Goal: Task Accomplishment & Management: Complete application form

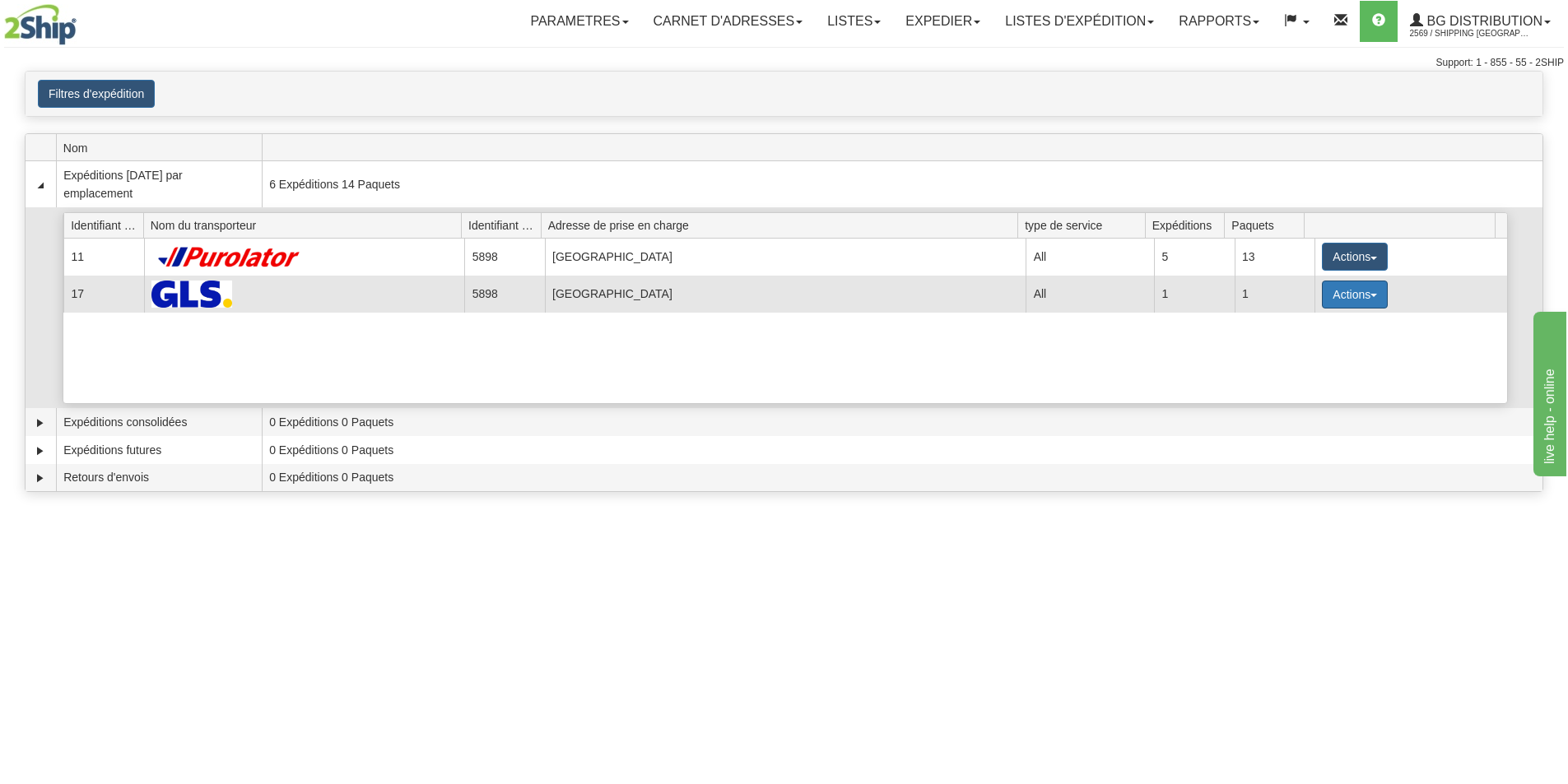
click at [1334, 291] on button "Actions" at bounding box center [1355, 294] width 66 height 28
click at [1294, 323] on span "Détails" at bounding box center [1294, 324] width 45 height 12
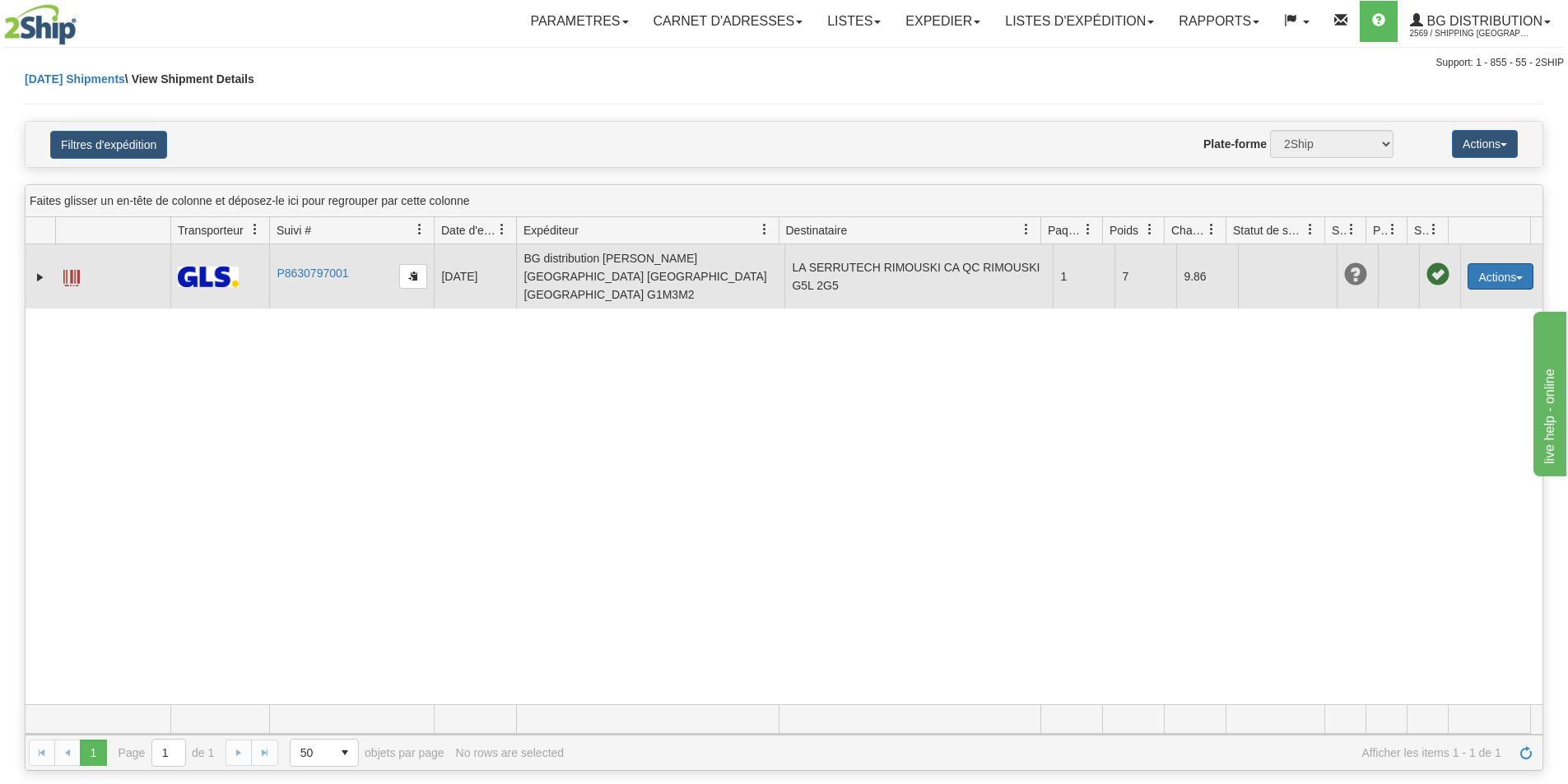
click at [1468, 266] on button "Actions" at bounding box center [1500, 276] width 66 height 26
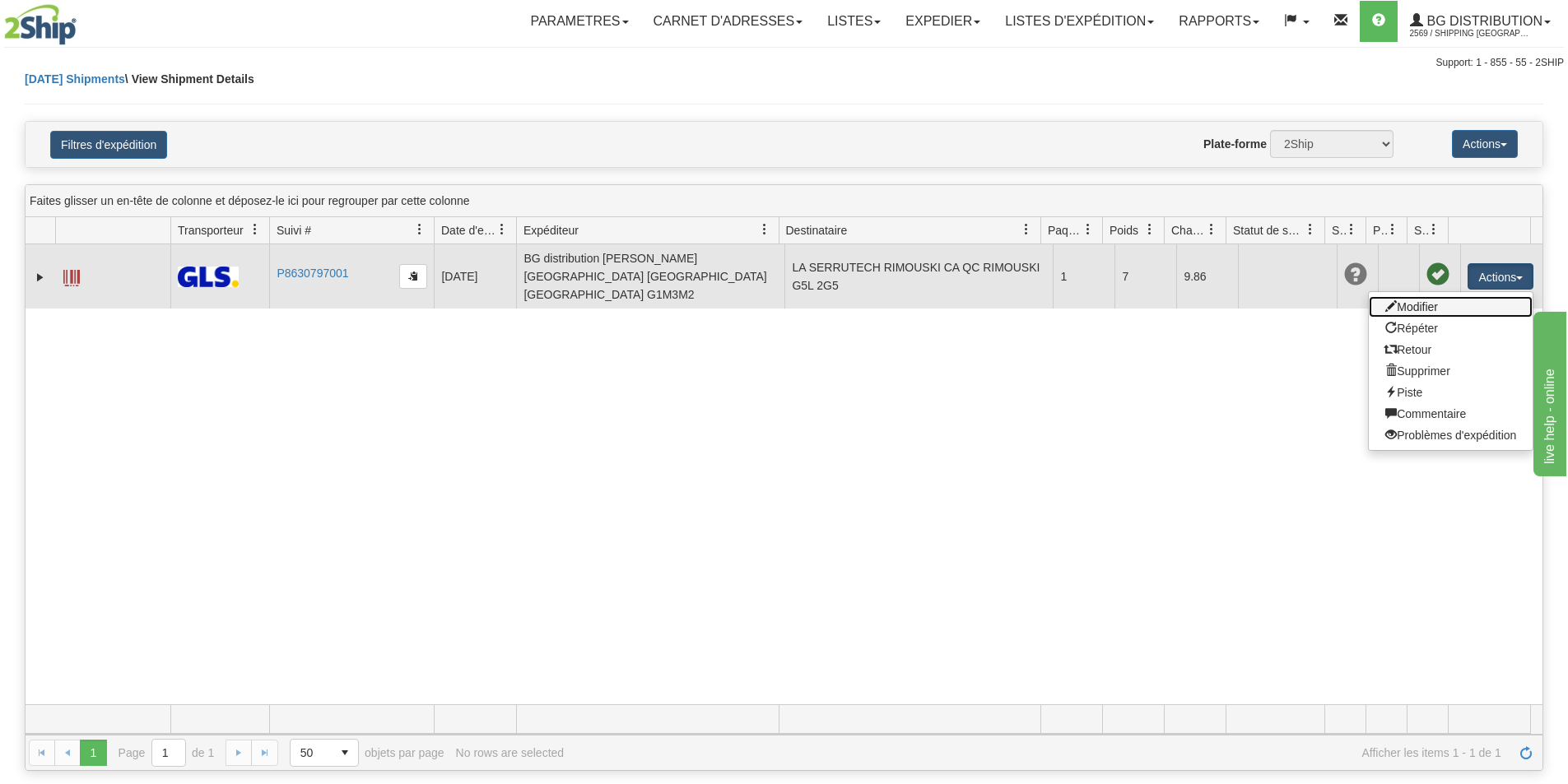
click at [1425, 296] on link "Modifier" at bounding box center [1450, 306] width 164 height 21
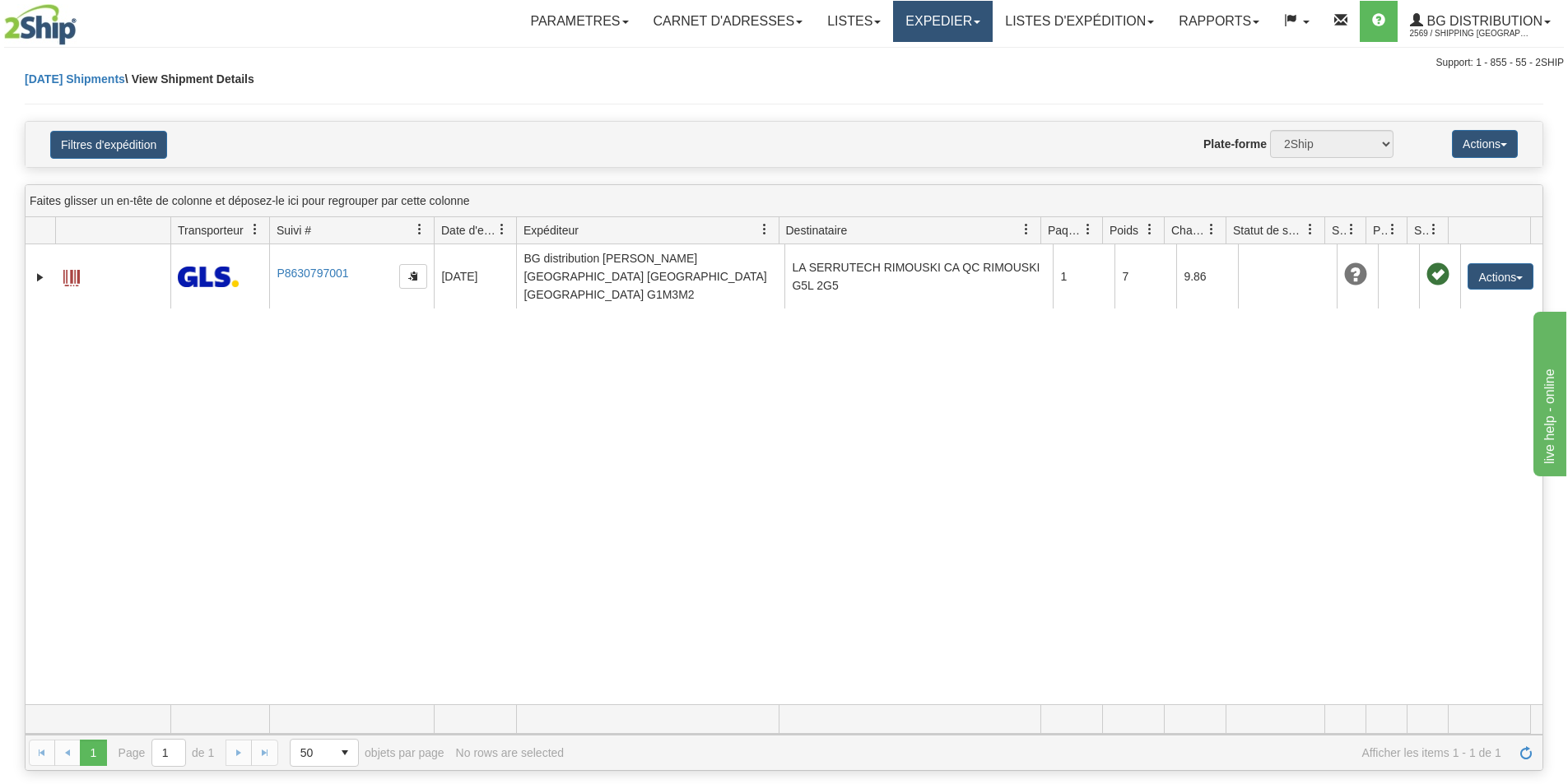
click at [935, 17] on link "Expedier" at bounding box center [943, 21] width 100 height 41
click at [912, 57] on span "Expedition" at bounding box center [905, 58] width 54 height 13
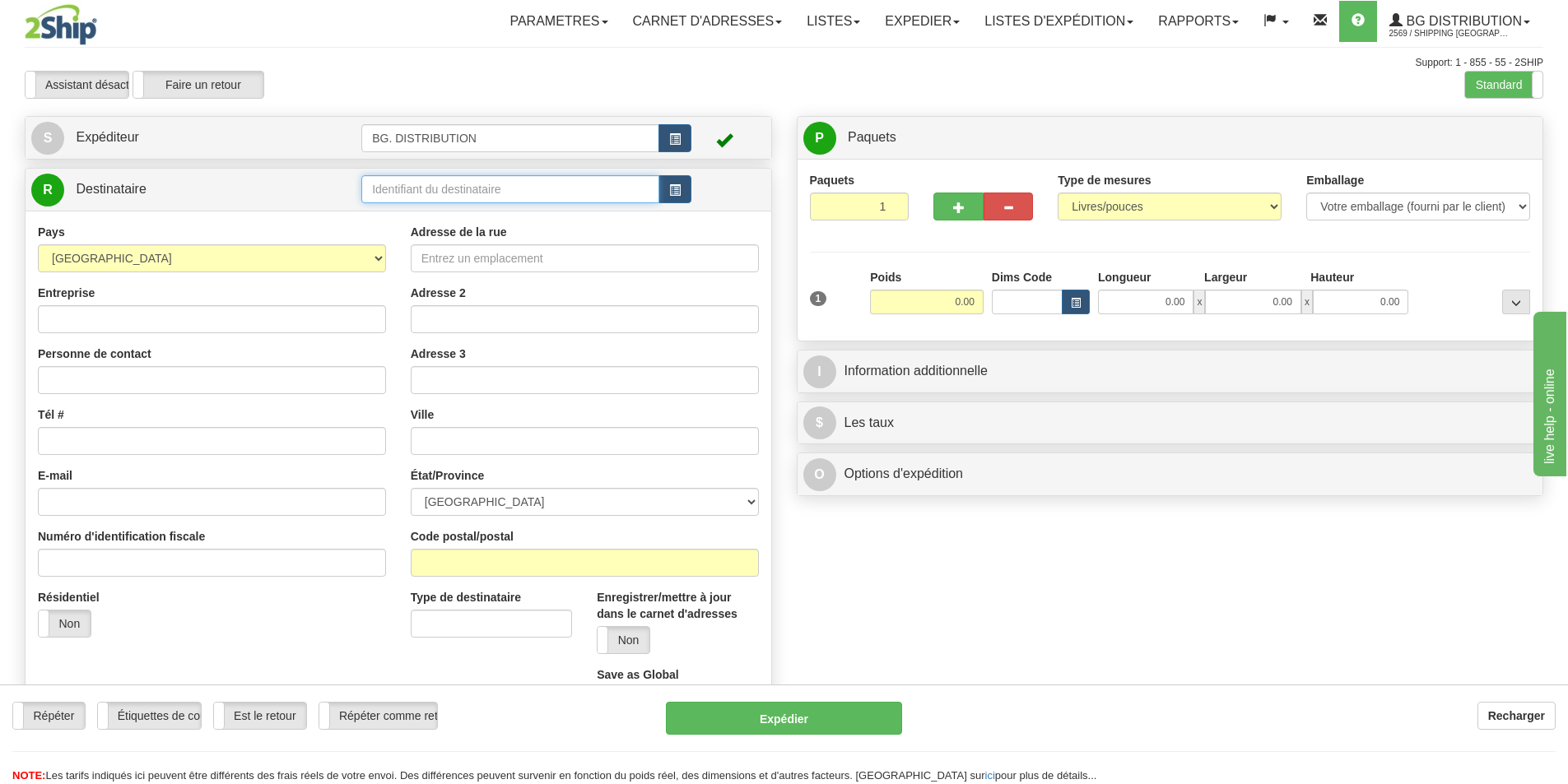
click at [419, 194] on input "text" at bounding box center [510, 189] width 298 height 28
click button "Supprimer" at bounding box center [0, 0] width 0 height 0
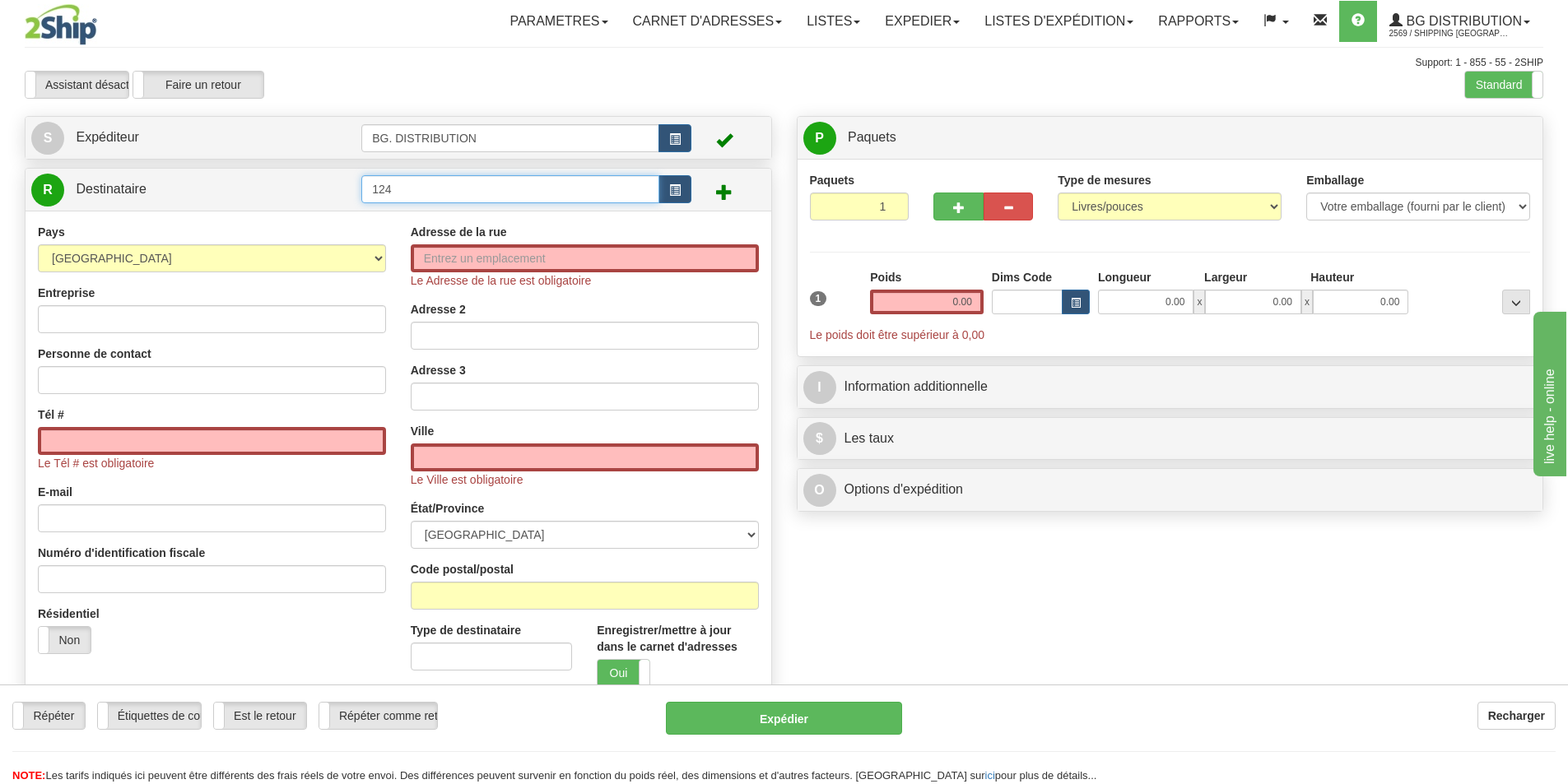
click at [418, 195] on input "124" at bounding box center [510, 189] width 298 height 28
type input "1224"
click button "Supprimer" at bounding box center [0, 0] width 0 height 0
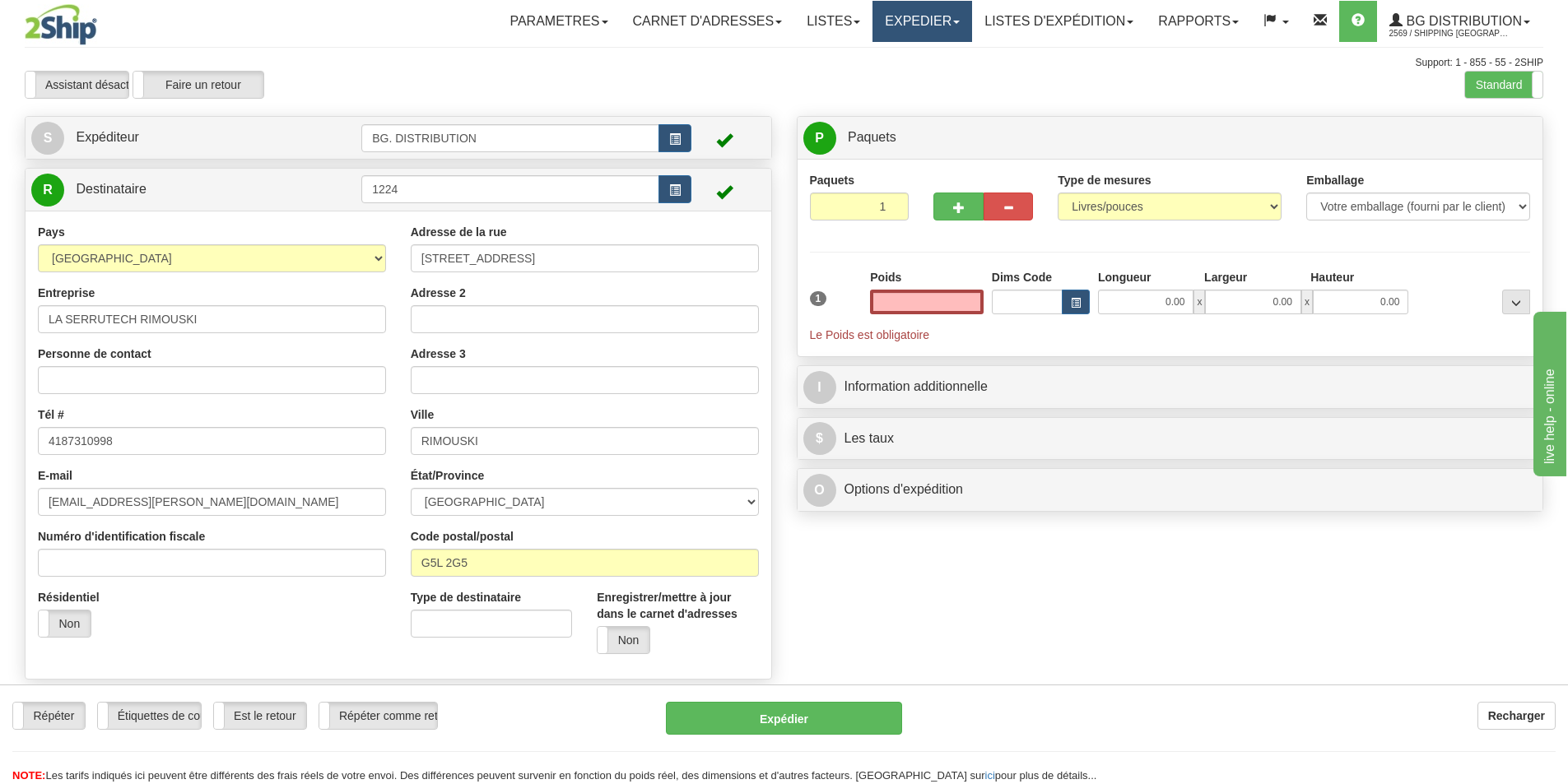
type input "0.00"
click at [934, 16] on link "Expedier" at bounding box center [922, 21] width 100 height 41
click at [822, 21] on link "Listes" at bounding box center [834, 21] width 79 height 41
click at [1063, 95] on div "Assistant activé Assistant désactivé [PERSON_NAME] un retour Faire un retour Pr…" at bounding box center [784, 84] width 1543 height 28
click at [954, 310] on input "0.00" at bounding box center [927, 302] width 113 height 25
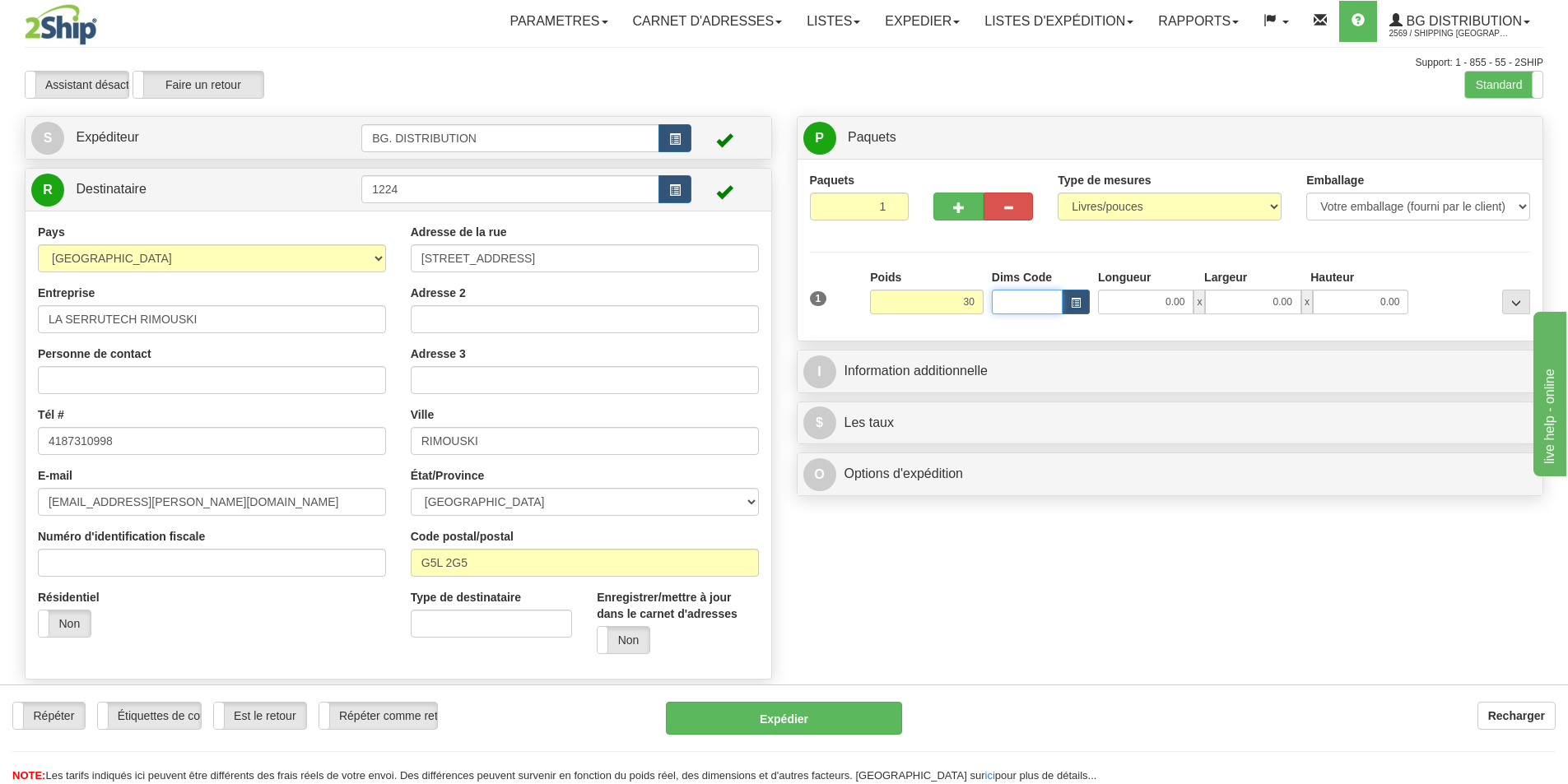
type input "30.00"
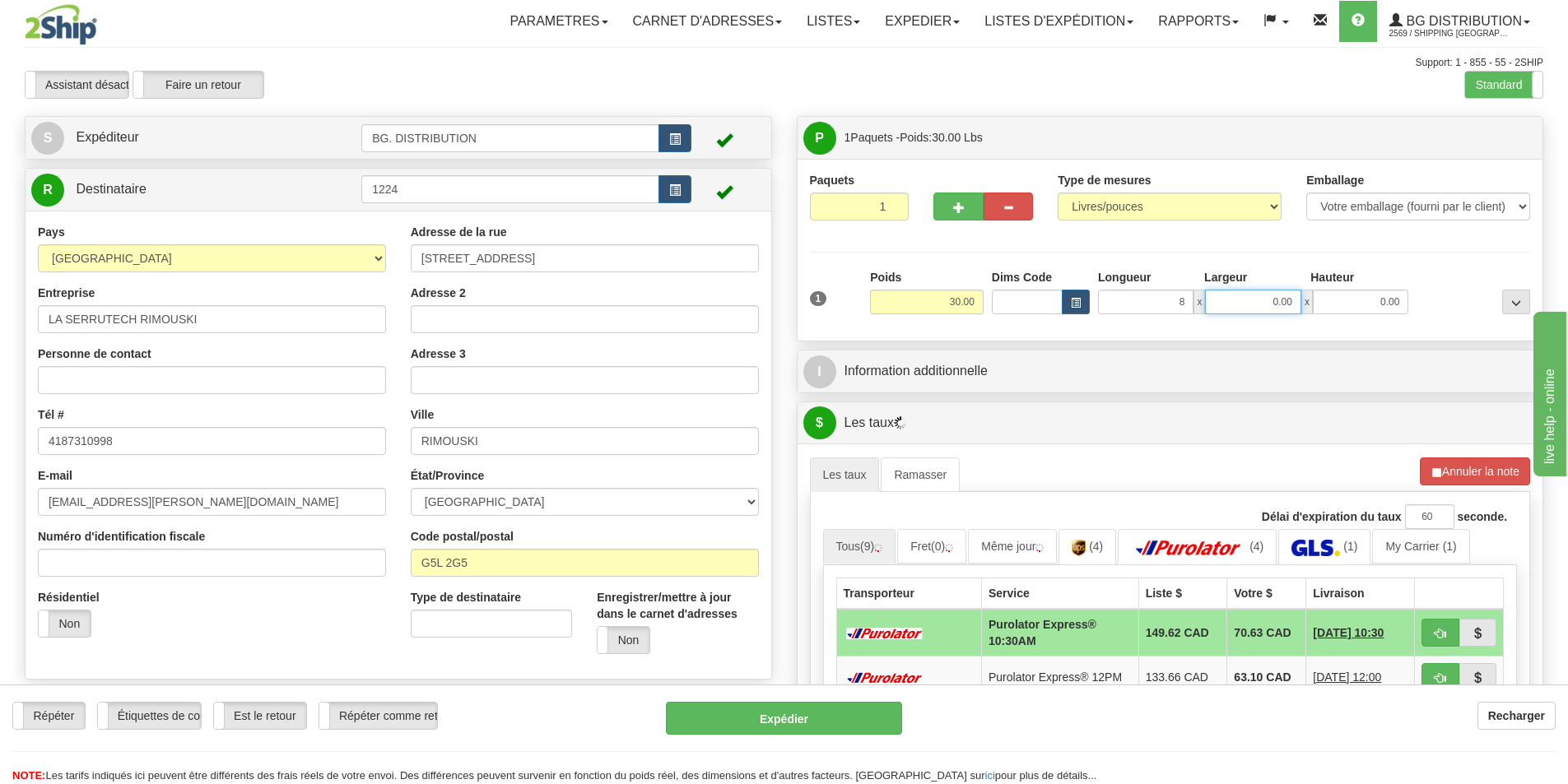
type input "8.00"
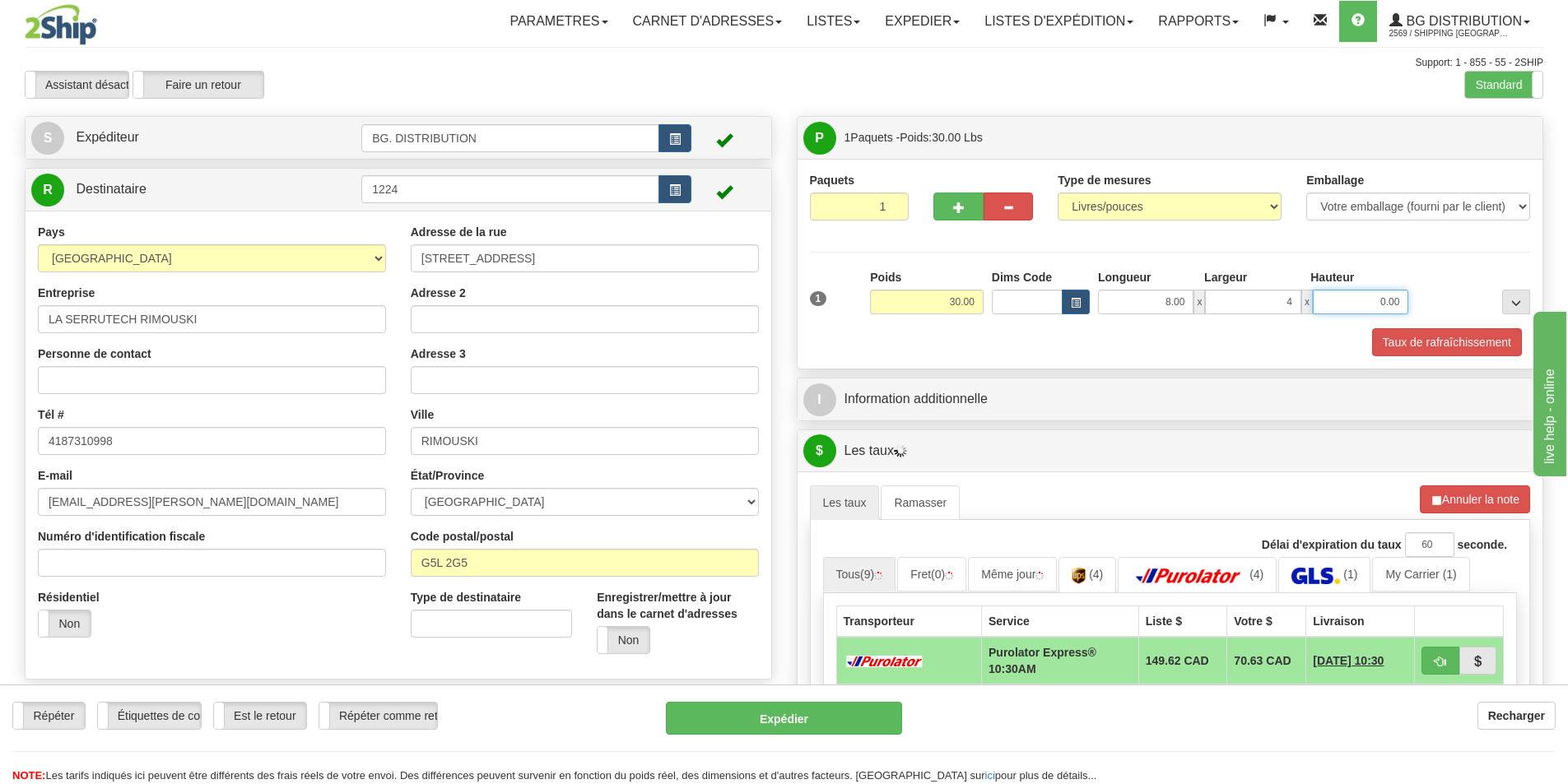
type input "4.00"
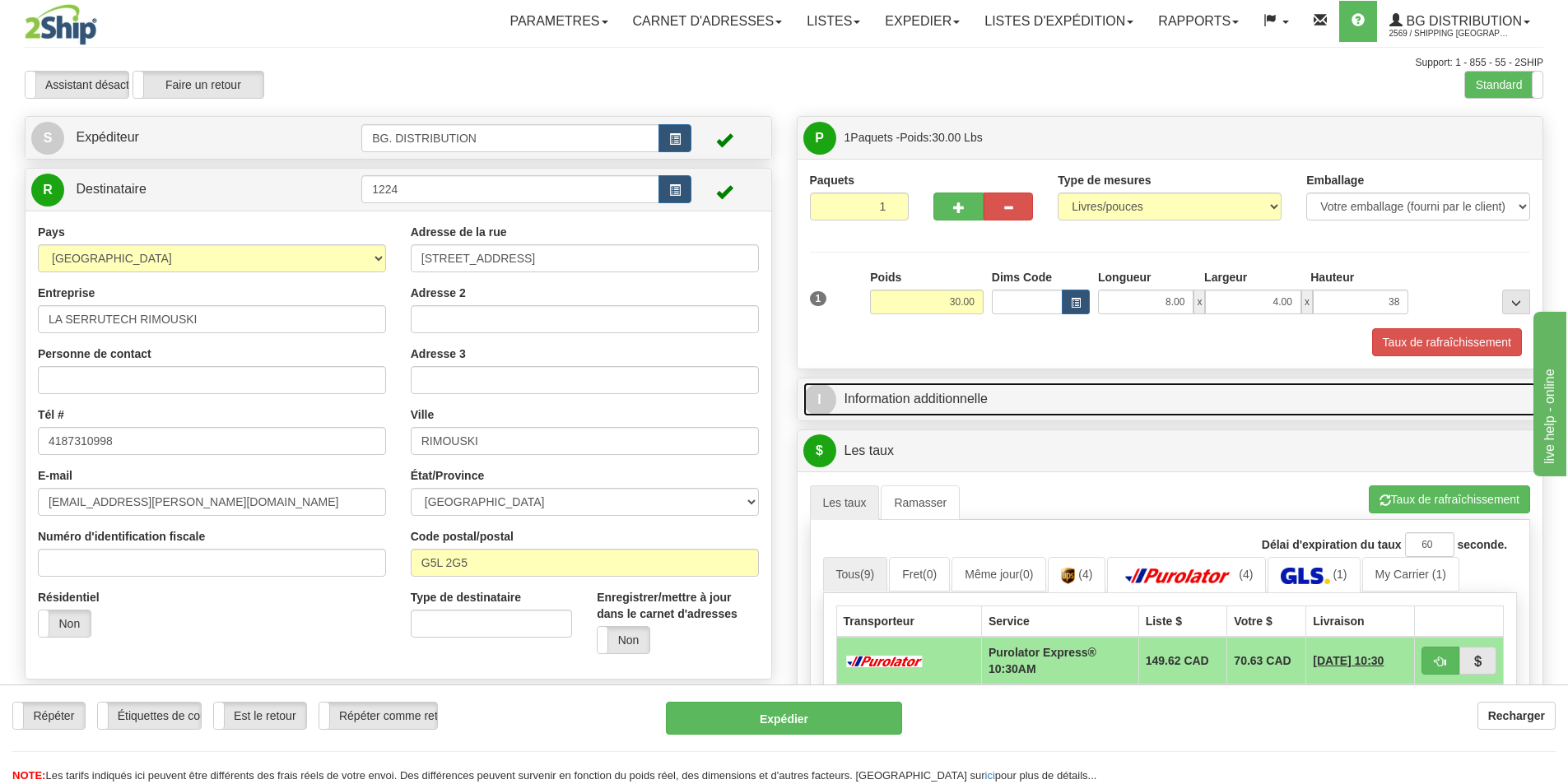
type input "38.00"
click at [978, 410] on link "I Information additionnelle" at bounding box center [1170, 399] width 734 height 34
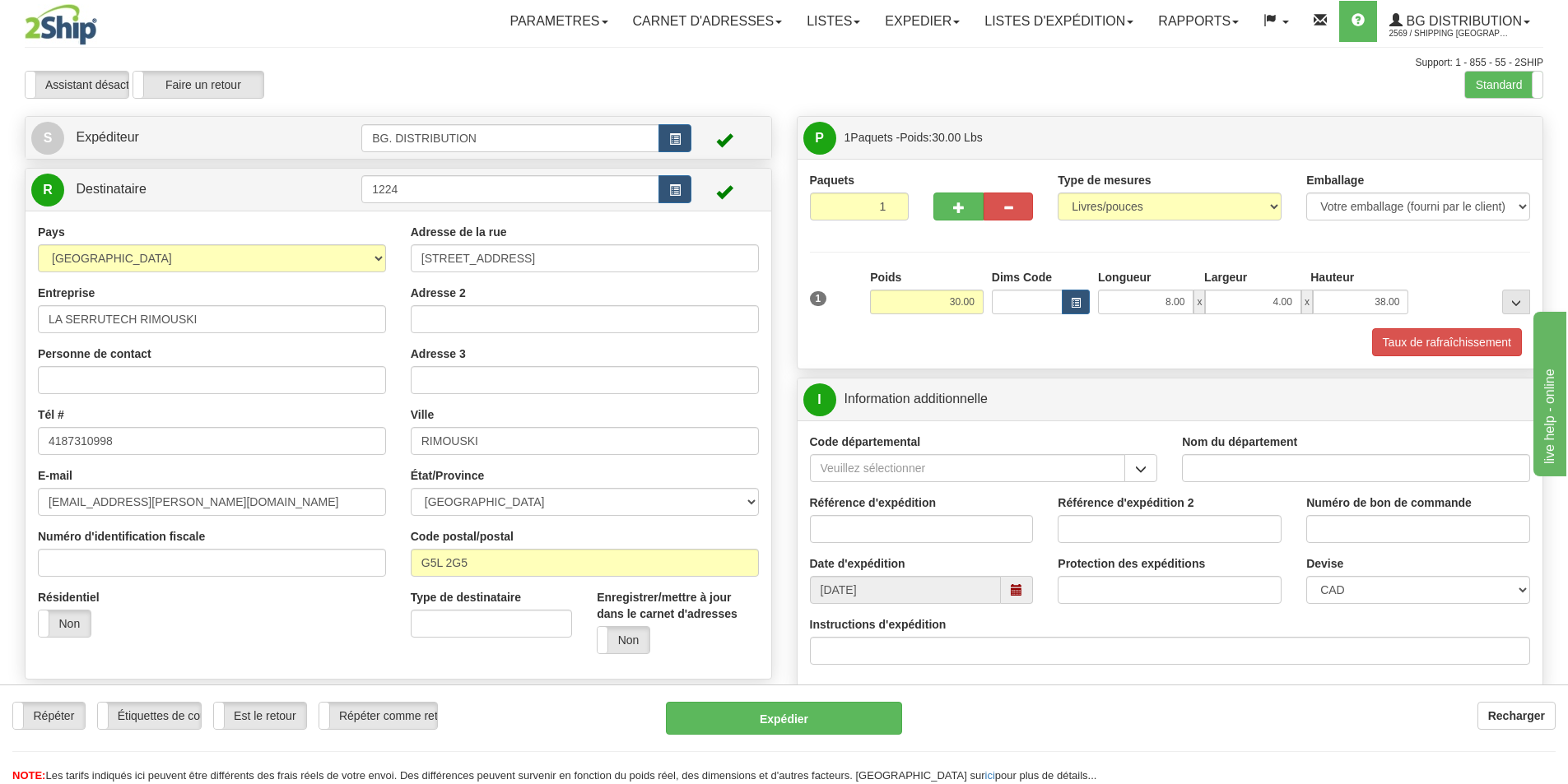
click at [1284, 466] on input "Nom du département" at bounding box center [1356, 468] width 348 height 28
type input "."
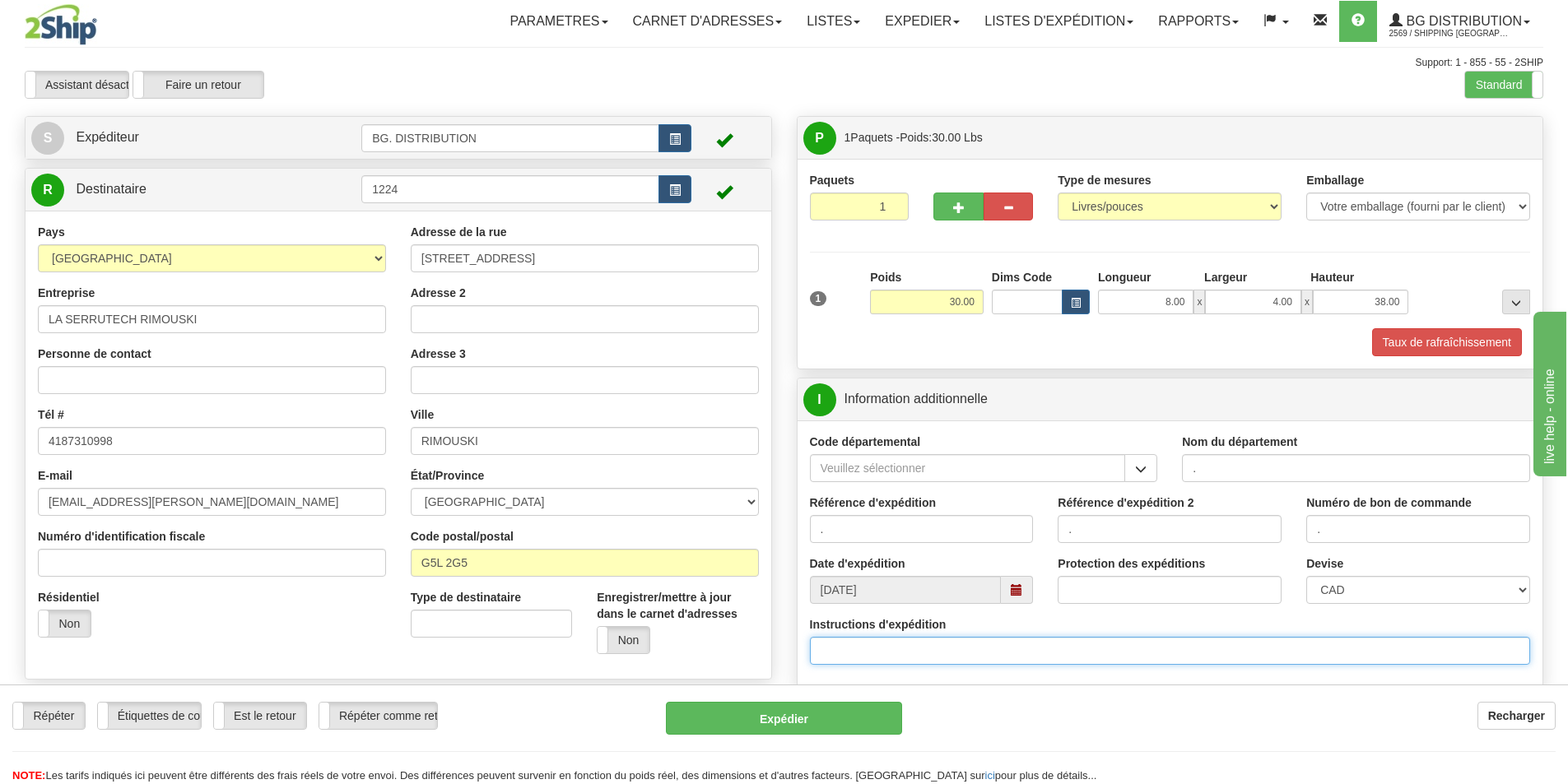
click at [1038, 662] on input "Instructions d'expédition" at bounding box center [1170, 651] width 721 height 28
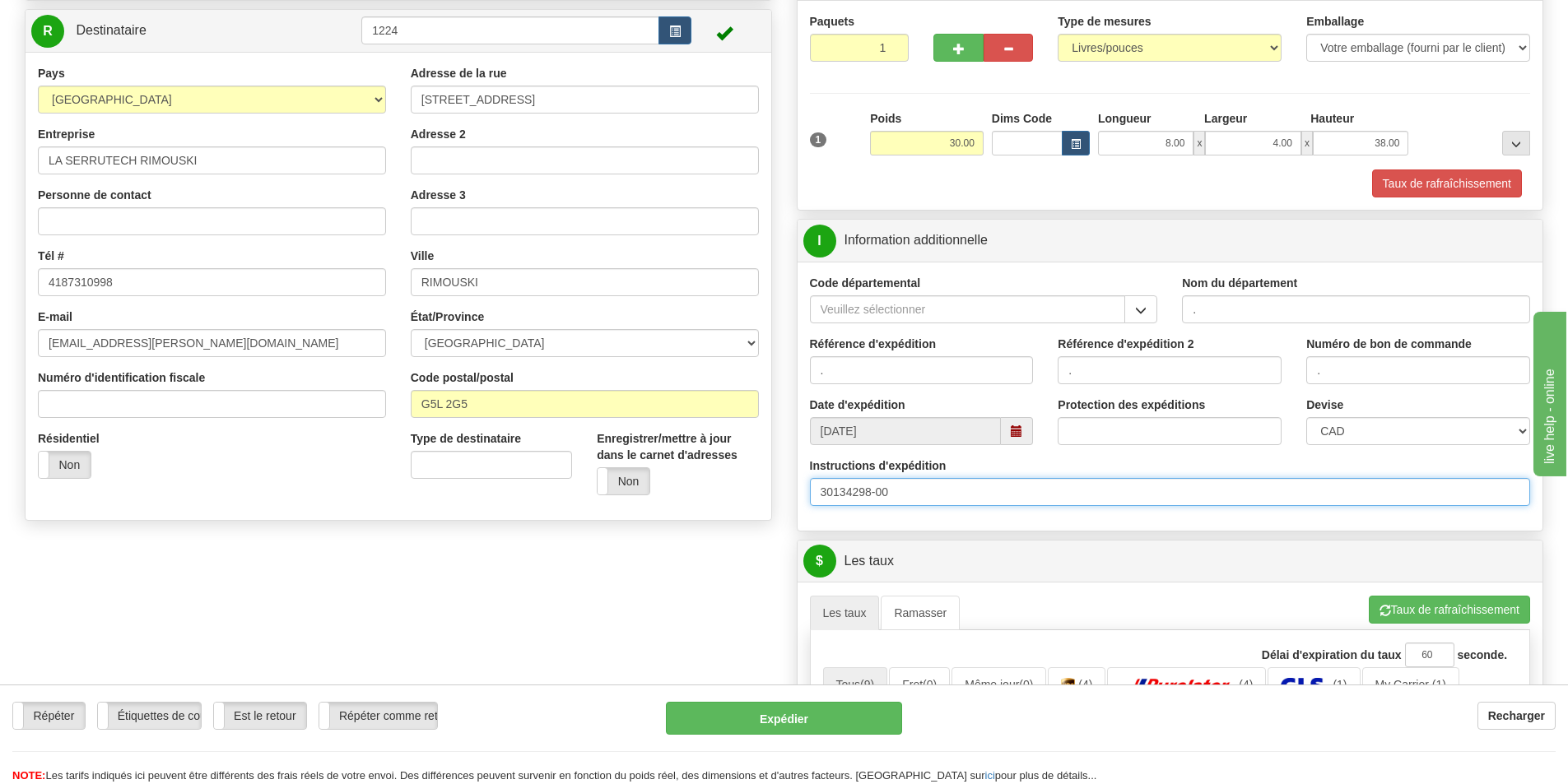
scroll to position [247, 0]
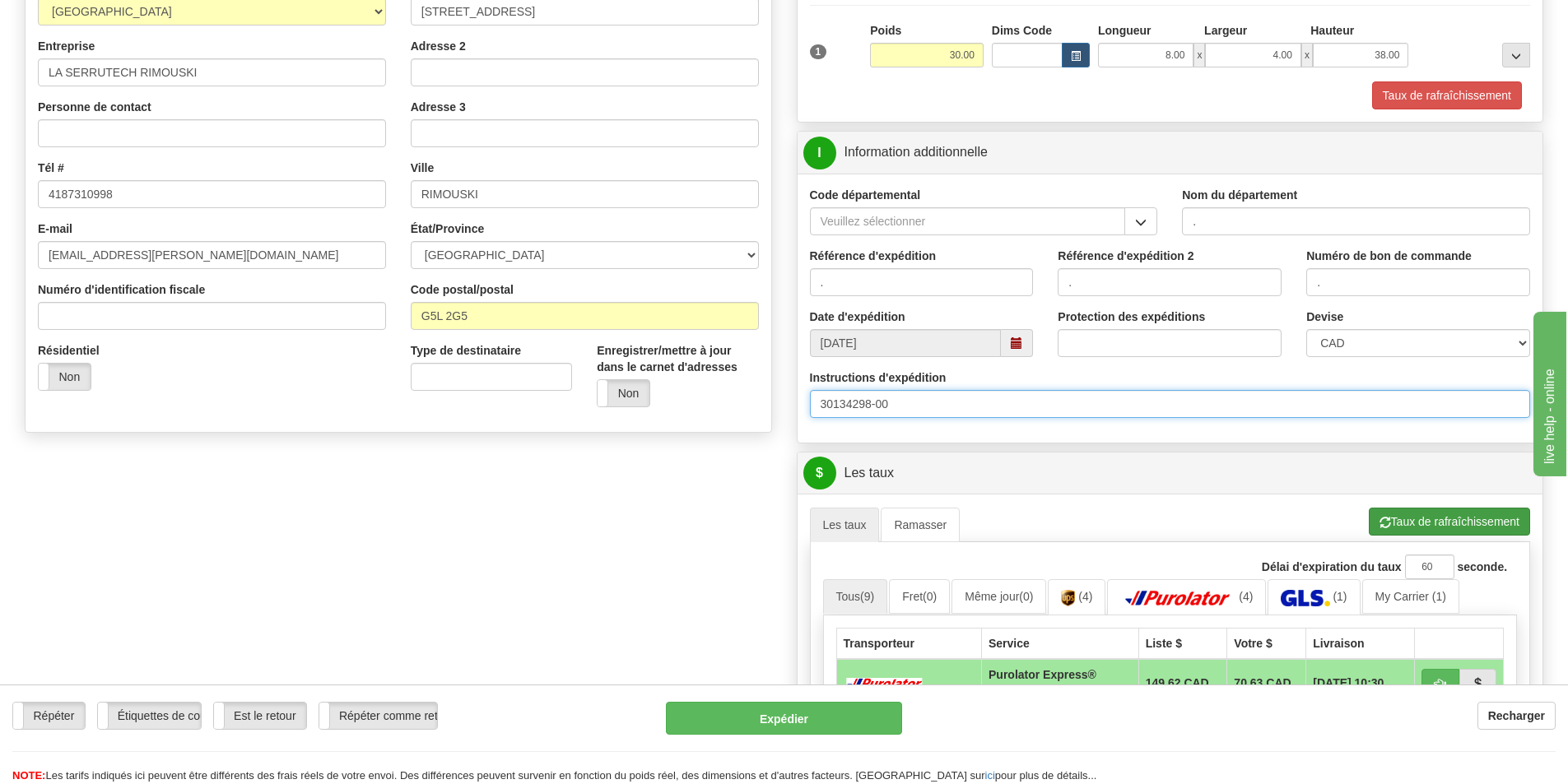
type input "30134298-00"
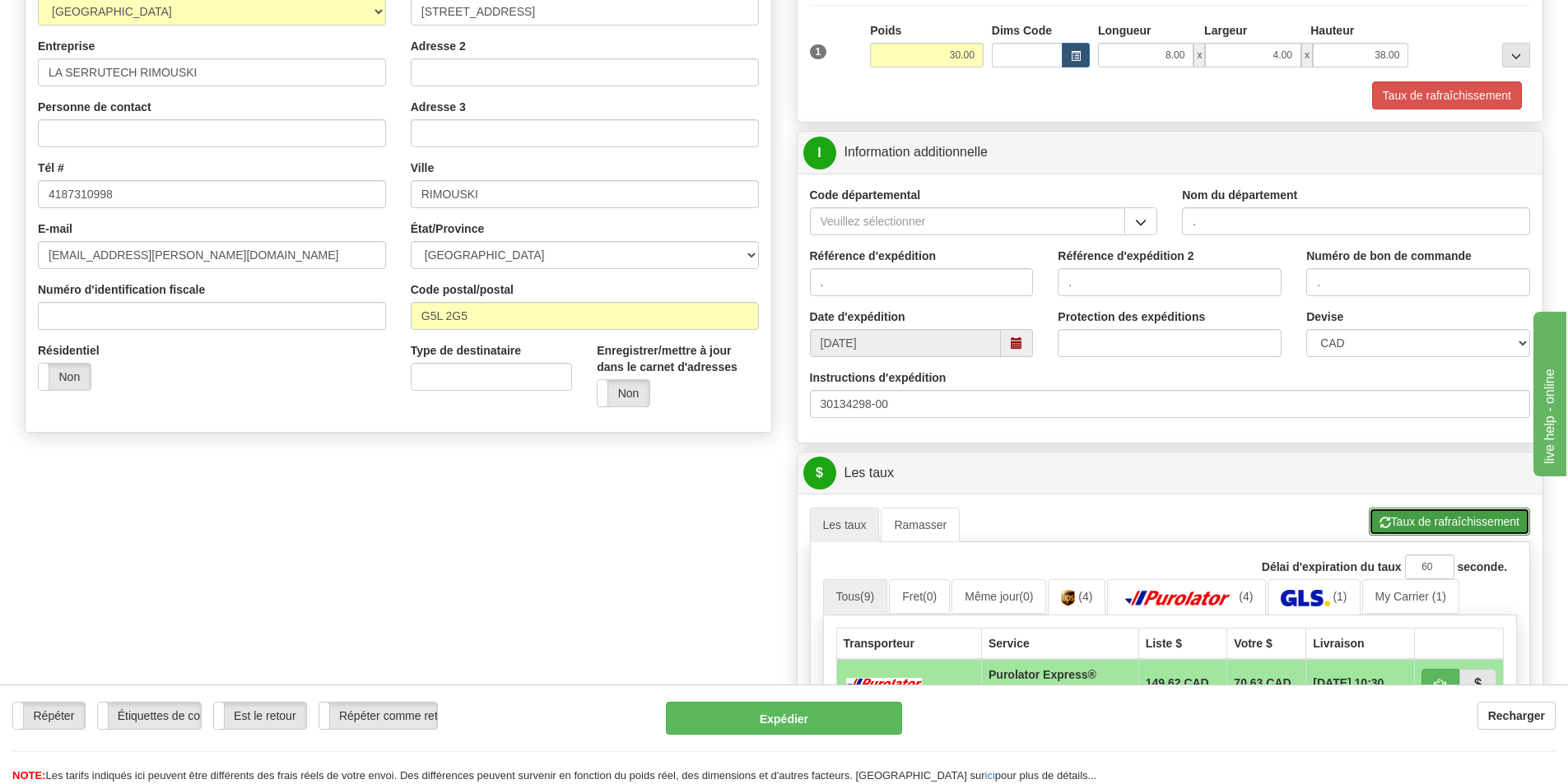
click at [1435, 513] on button "Taux de rafraîchissement" at bounding box center [1449, 521] width 161 height 28
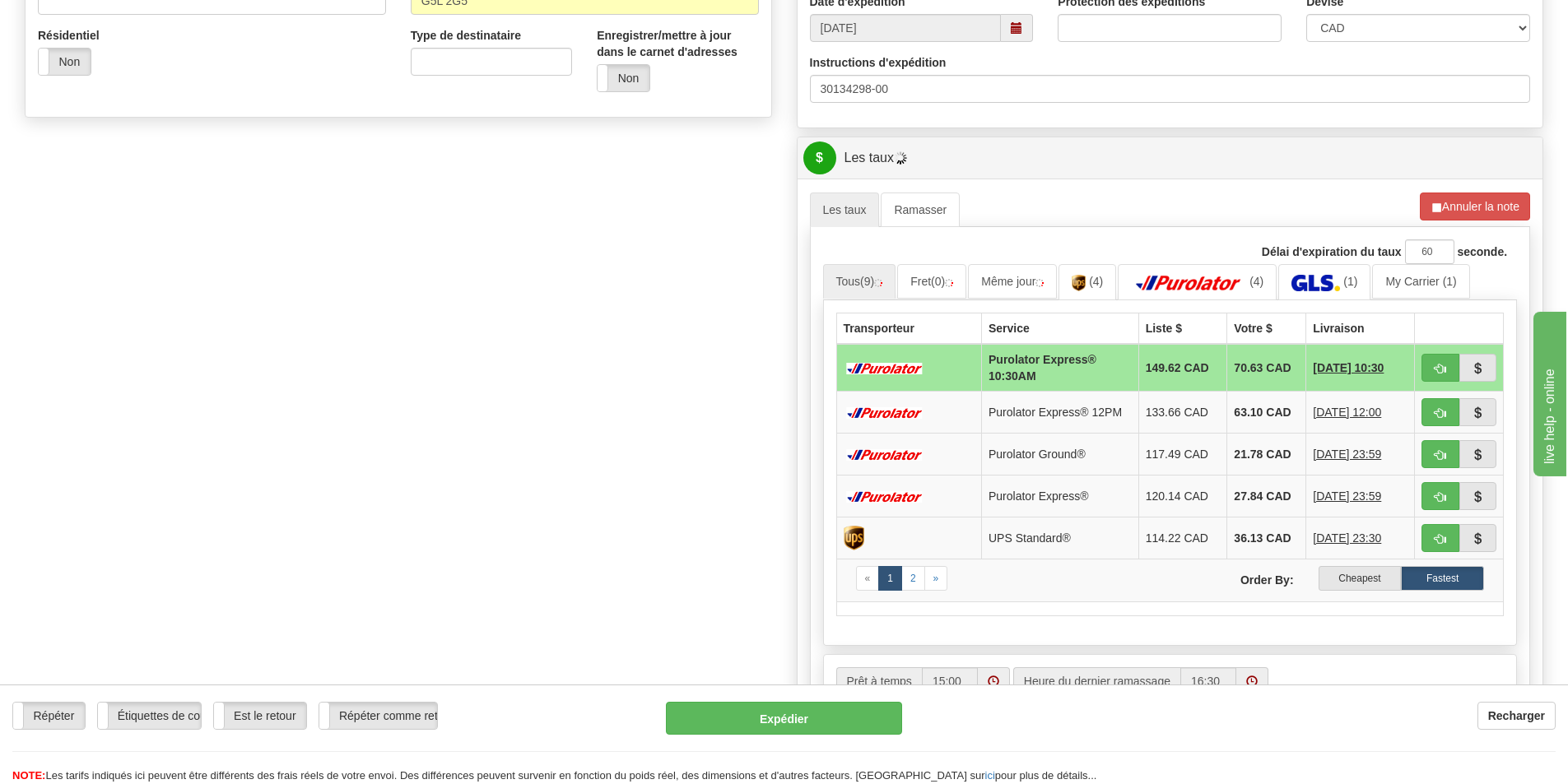
scroll to position [576, 0]
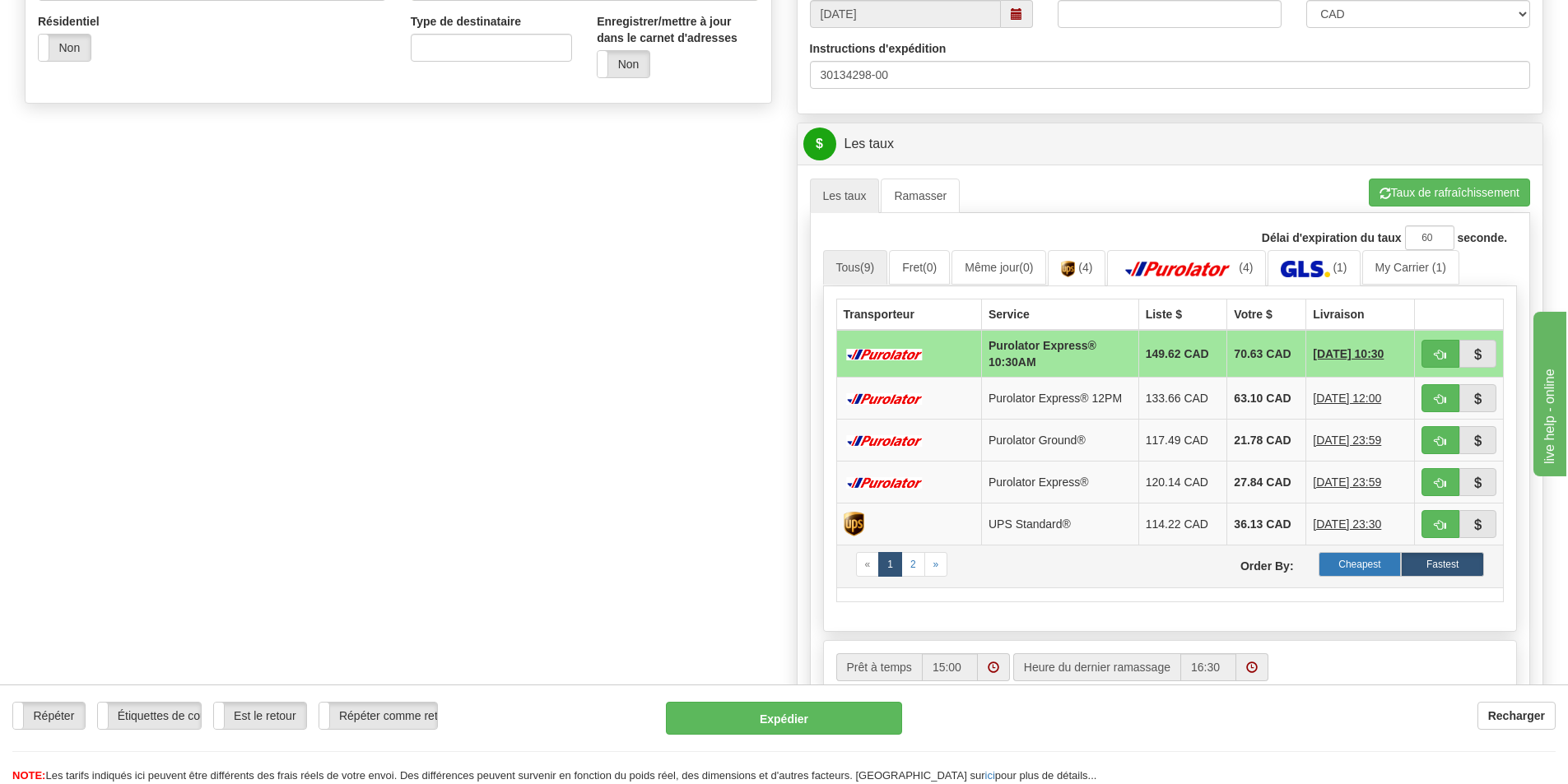
click at [1378, 567] on label "Cheapest" at bounding box center [1360, 564] width 83 height 25
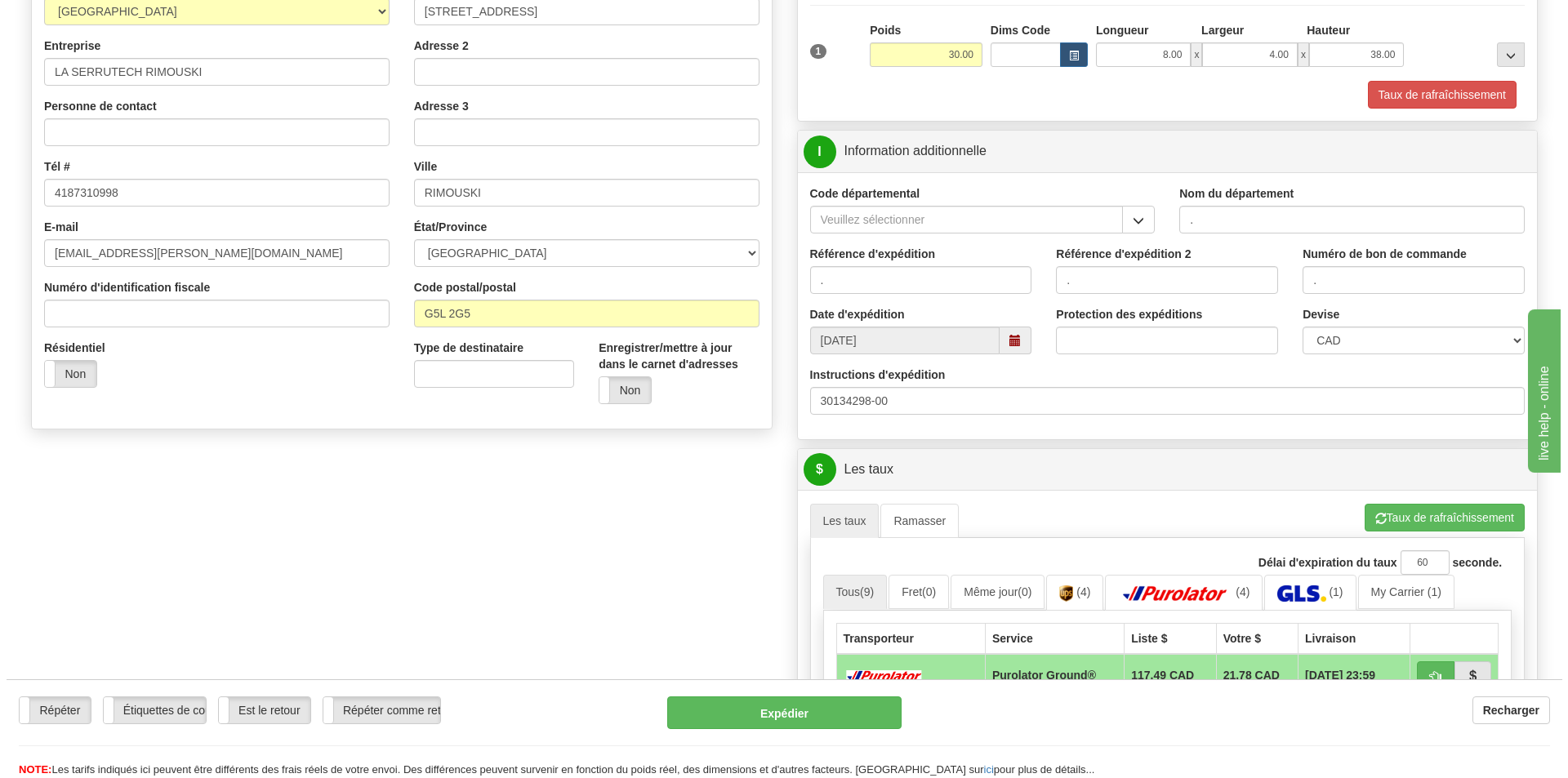
scroll to position [408, 0]
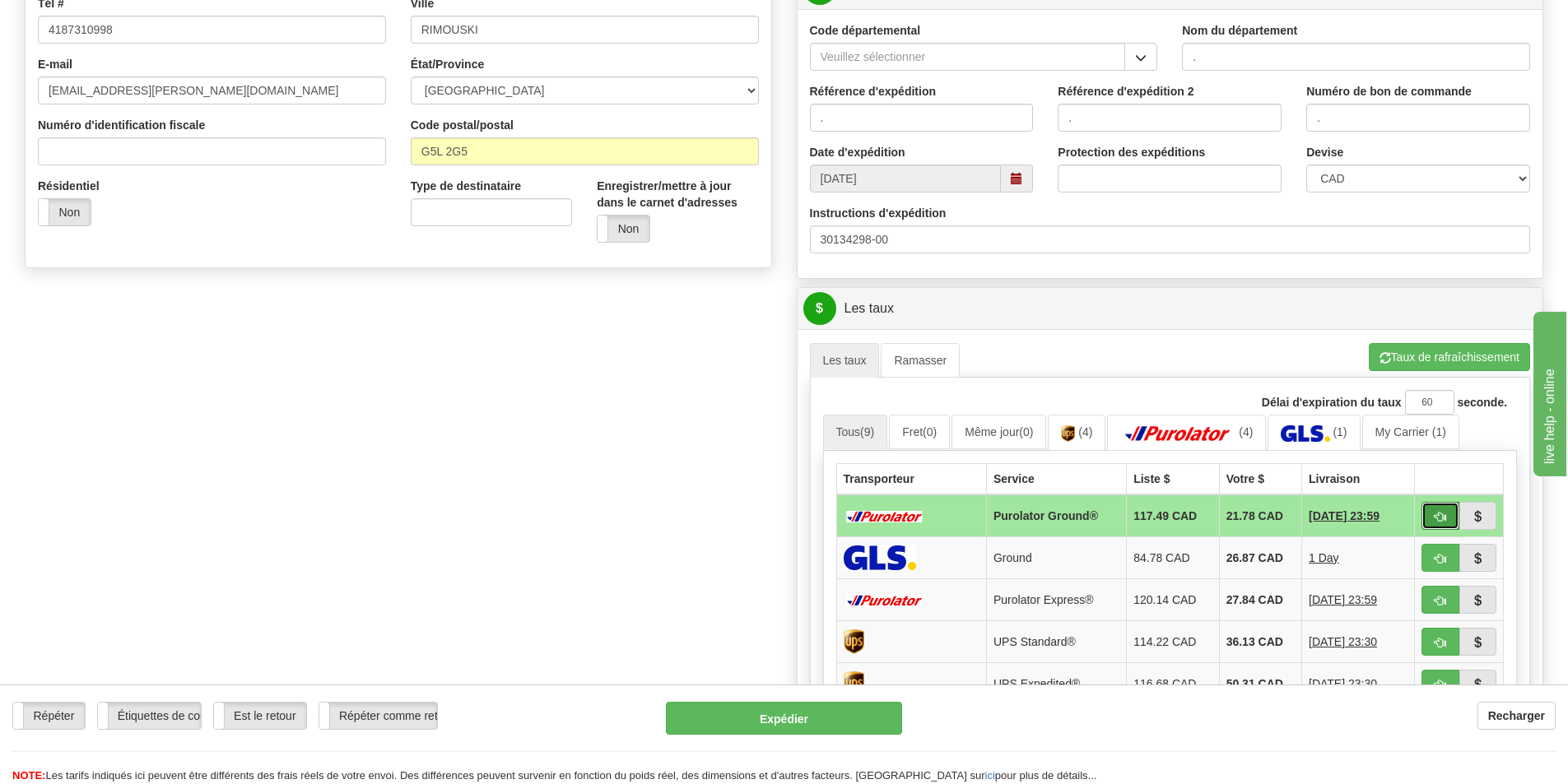
click at [1432, 516] on button "button" at bounding box center [1440, 515] width 37 height 28
type input "260"
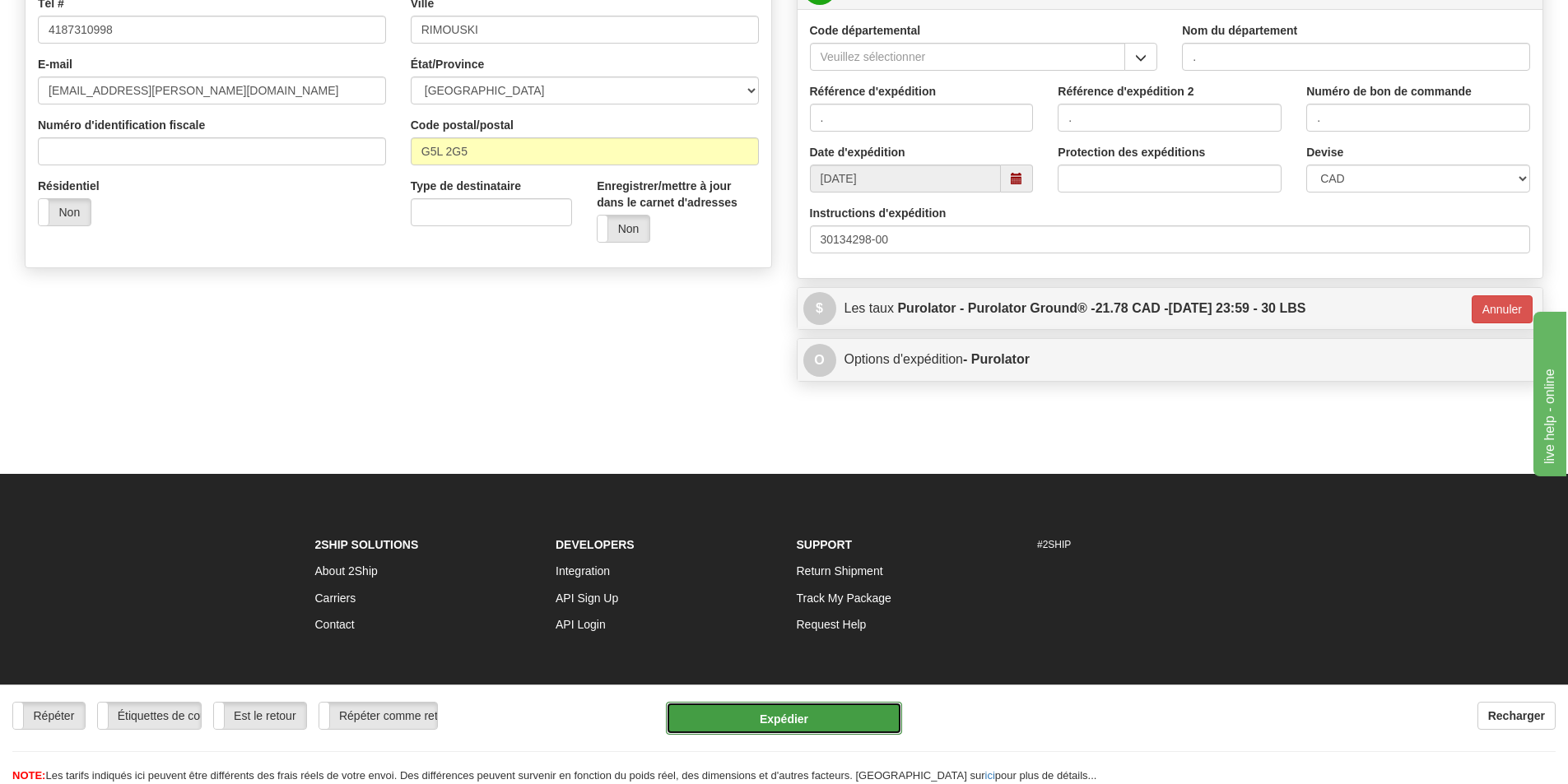
click at [796, 717] on button "Expédier" at bounding box center [784, 718] width 236 height 33
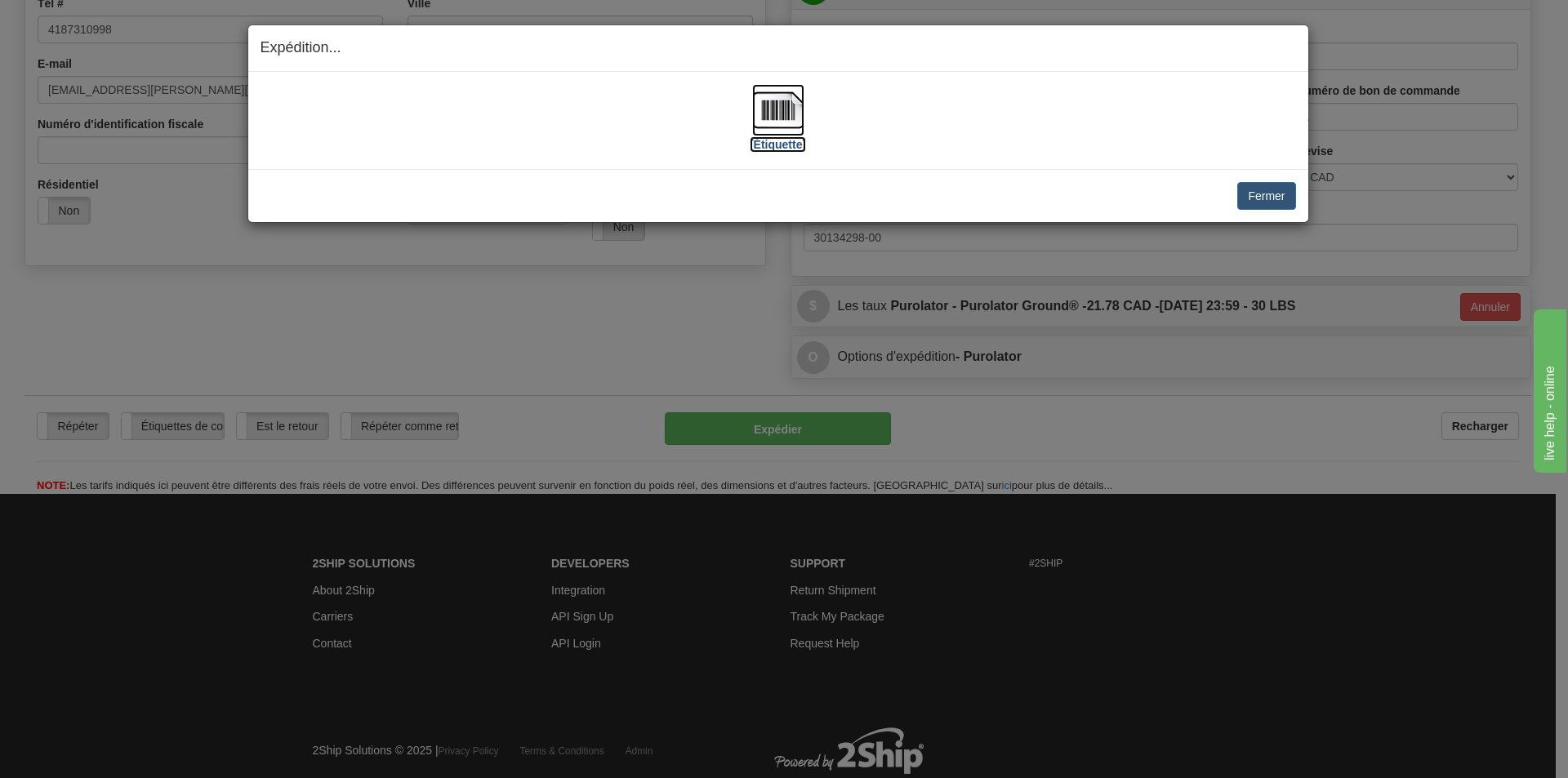
click at [772, 109] on img at bounding box center [778, 111] width 53 height 53
